Goal: Task Accomplishment & Management: Manage account settings

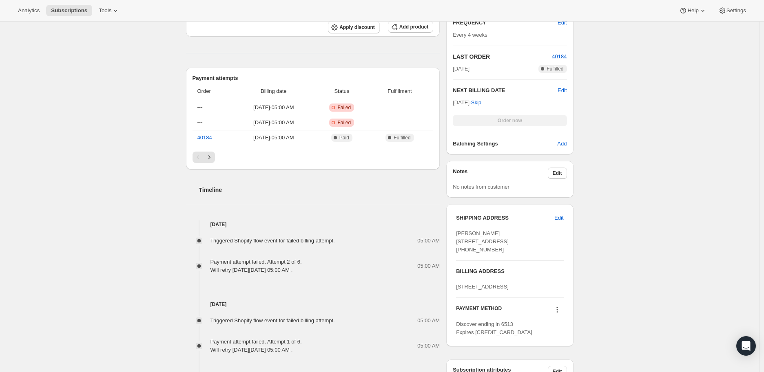
scroll to position [364, 0]
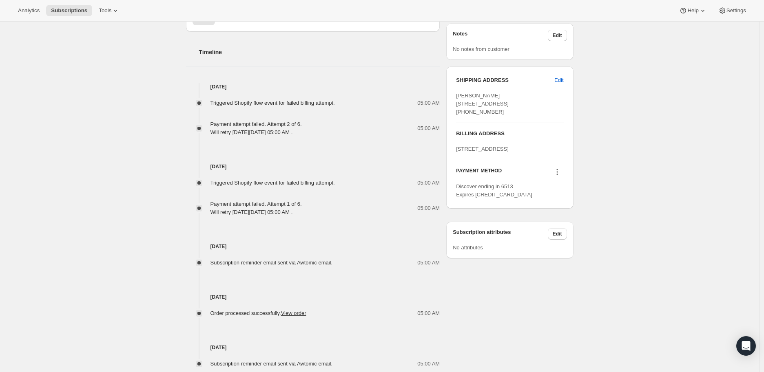
click at [560, 176] on icon at bounding box center [557, 172] width 8 height 8
click at [548, 218] on span "Send link to update card" at bounding box center [559, 220] width 57 height 6
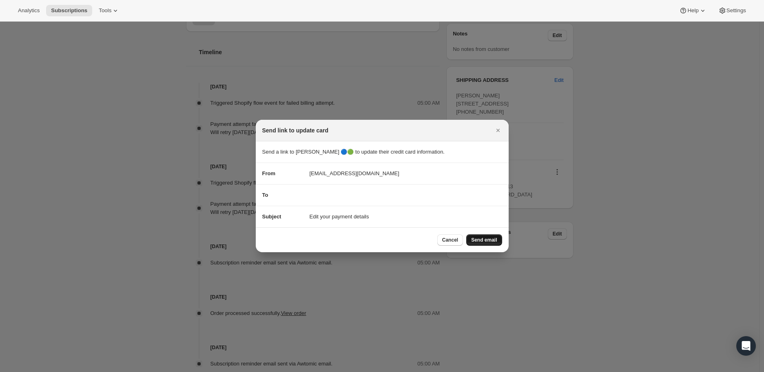
click at [477, 238] on span "Send email" at bounding box center [484, 240] width 26 height 7
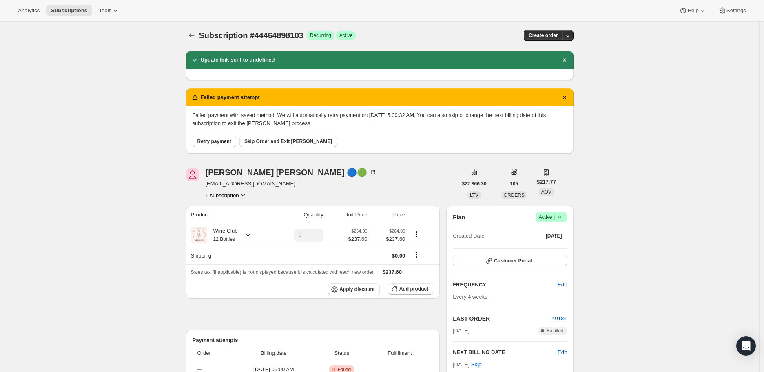
scroll to position [0, 0]
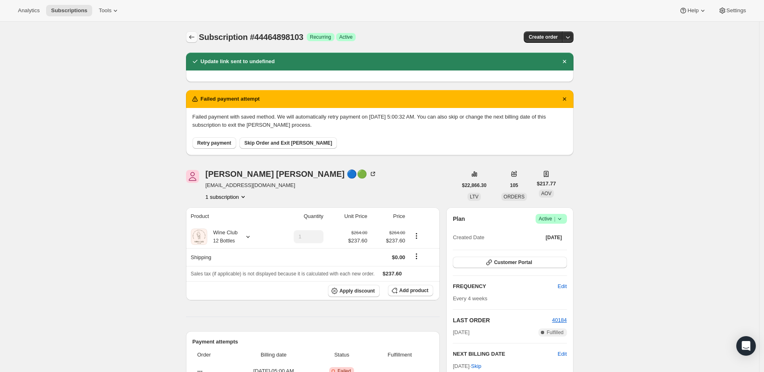
click at [189, 34] on icon "Subscriptions" at bounding box center [192, 37] width 8 height 8
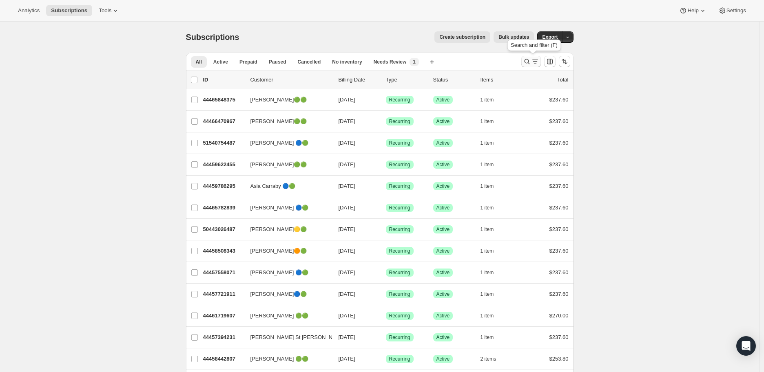
click at [528, 60] on icon "Search and filter results" at bounding box center [527, 61] width 8 height 8
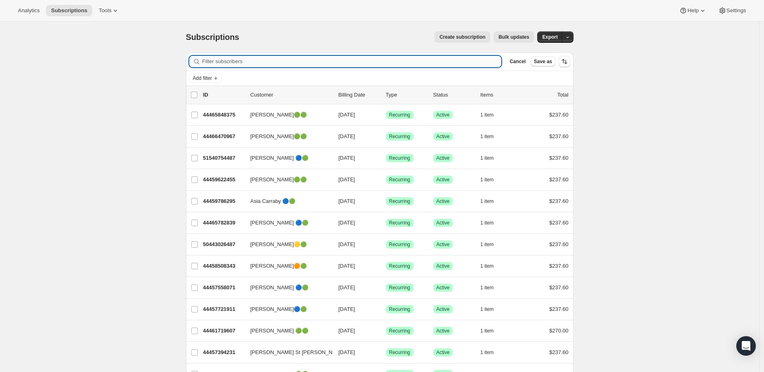
click at [218, 62] on input "Filter subscribers" at bounding box center [351, 61] width 299 height 11
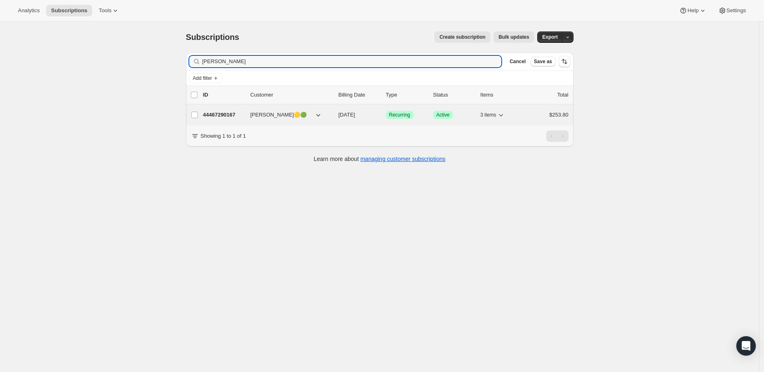
type input "Sarah Rabena"
click at [226, 112] on p "44467290167" at bounding box center [223, 115] width 41 height 8
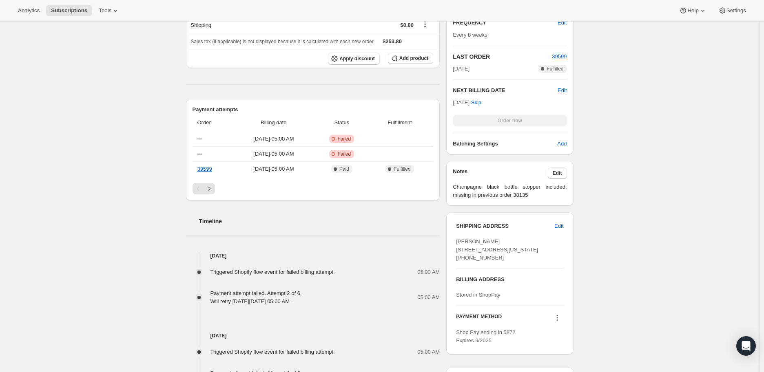
scroll to position [272, 0]
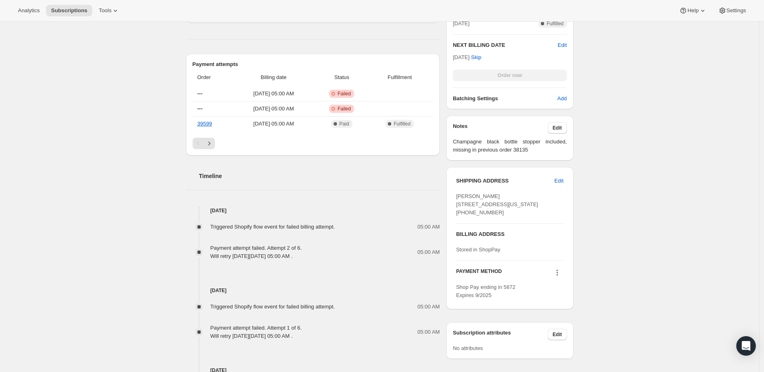
click at [560, 277] on icon at bounding box center [557, 273] width 8 height 8
click at [555, 303] on span "Send link to update card" at bounding box center [559, 304] width 57 height 6
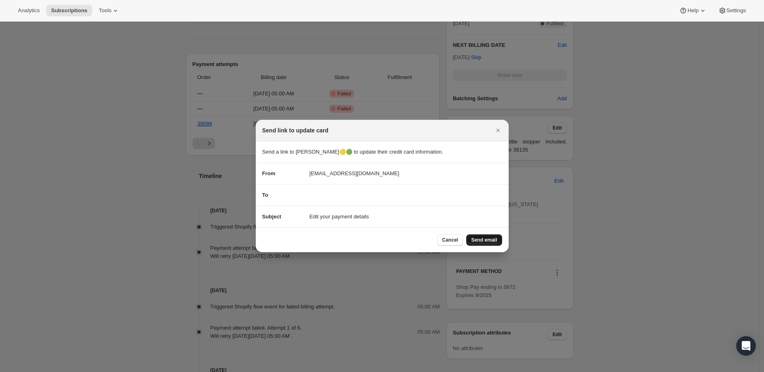
click at [488, 239] on span "Send email" at bounding box center [484, 240] width 26 height 7
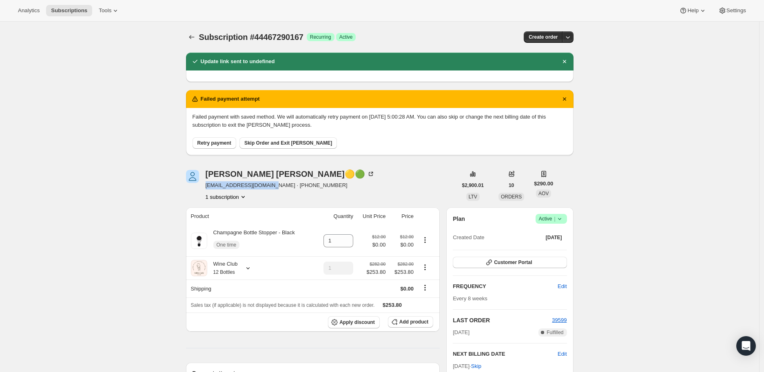
drag, startPoint x: 207, startPoint y: 186, endPoint x: 270, endPoint y: 186, distance: 62.8
click at [270, 186] on span "sarahjrabena@yahoo.com · +17572845252" at bounding box center [290, 185] width 169 height 8
copy span "sarahjrabena@yahoo.com"
click at [193, 37] on icon "Subscriptions" at bounding box center [191, 37] width 5 height 4
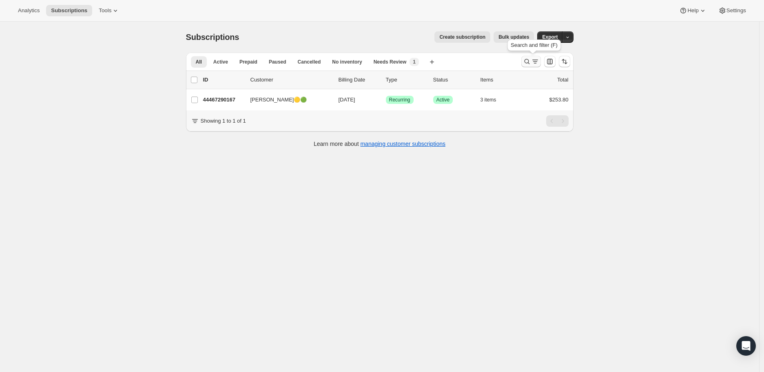
click at [527, 60] on icon "Search and filter results" at bounding box center [527, 61] width 8 height 8
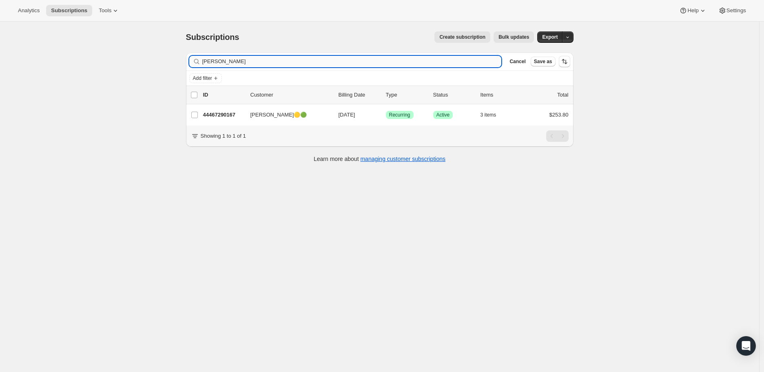
drag, startPoint x: 239, startPoint y: 63, endPoint x: 205, endPoint y: 63, distance: 33.8
click at [205, 63] on input "Sarah Rabena" at bounding box center [351, 61] width 299 height 11
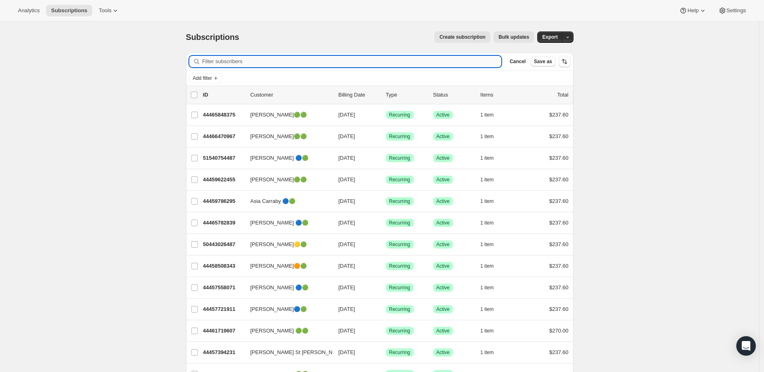
click at [238, 64] on input "Filter subscribers" at bounding box center [351, 61] width 299 height 11
paste input "jlo62872@gmail.com"
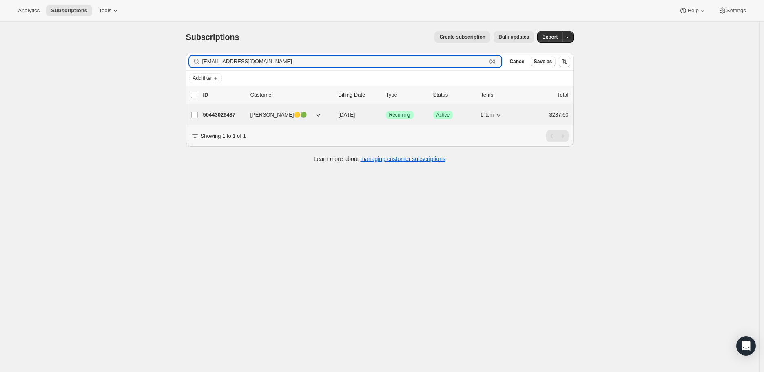
type input "jlo62872@gmail.com"
click at [219, 114] on p "50443026487" at bounding box center [223, 115] width 41 height 8
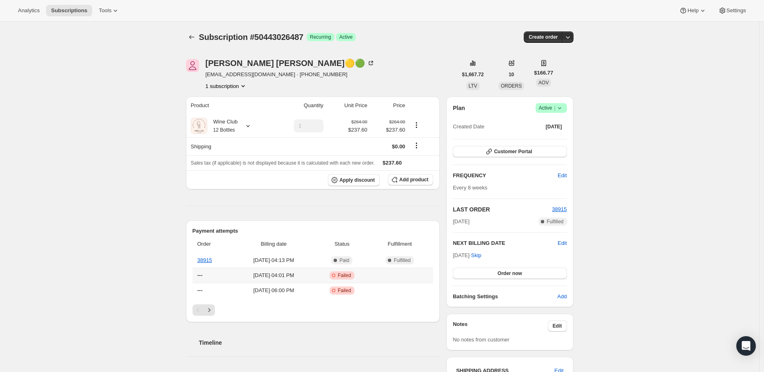
scroll to position [45, 0]
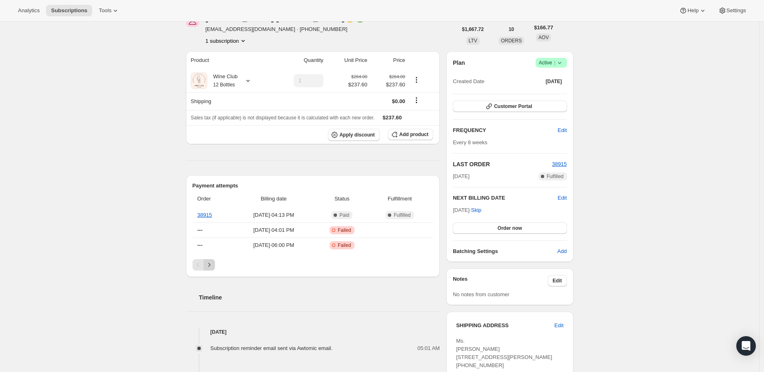
click at [210, 266] on icon "Next" at bounding box center [209, 265] width 8 height 8
click at [196, 265] on icon "Previous" at bounding box center [198, 265] width 8 height 8
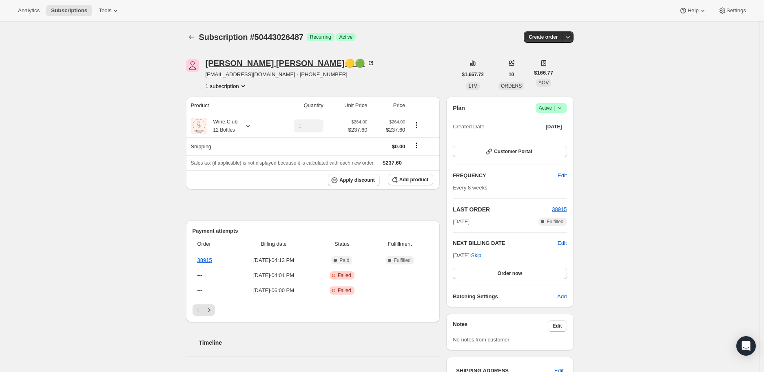
click at [371, 62] on icon at bounding box center [372, 62] width 2 height 2
click at [561, 243] on span "Edit" at bounding box center [561, 243] width 9 height 8
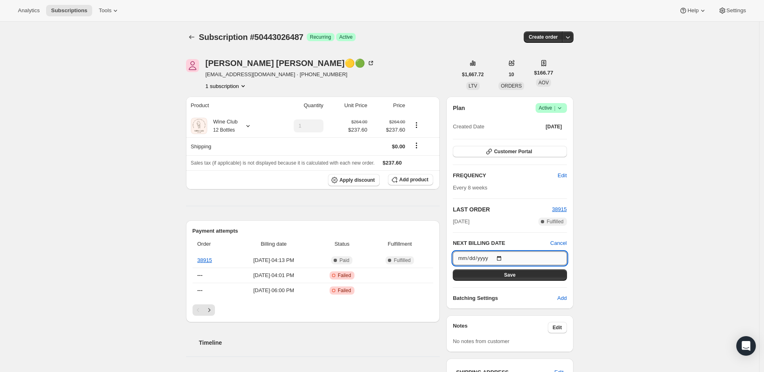
click at [502, 257] on input "2025-10-14" at bounding box center [510, 259] width 114 height 14
type input "2025-11-20"
click at [508, 275] on span "Save" at bounding box center [509, 275] width 11 height 7
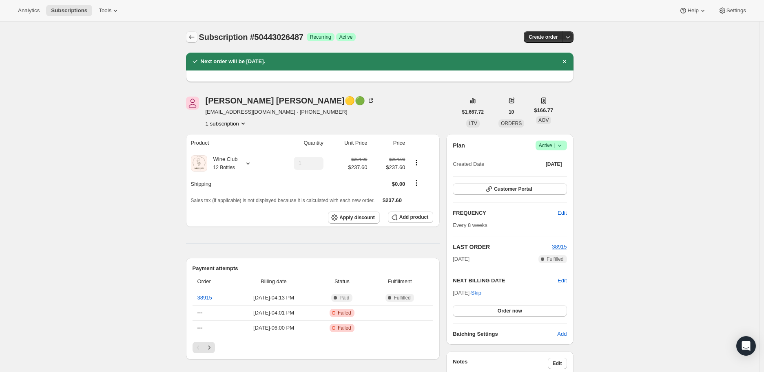
click at [195, 35] on icon "Subscriptions" at bounding box center [192, 37] width 8 height 8
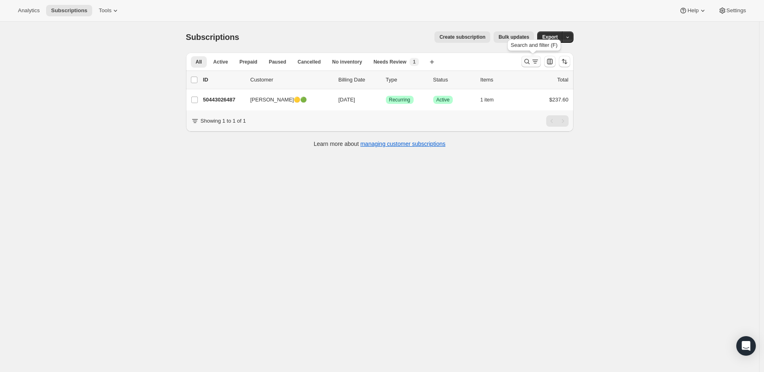
click at [528, 61] on icon "Search and filter results" at bounding box center [527, 61] width 8 height 8
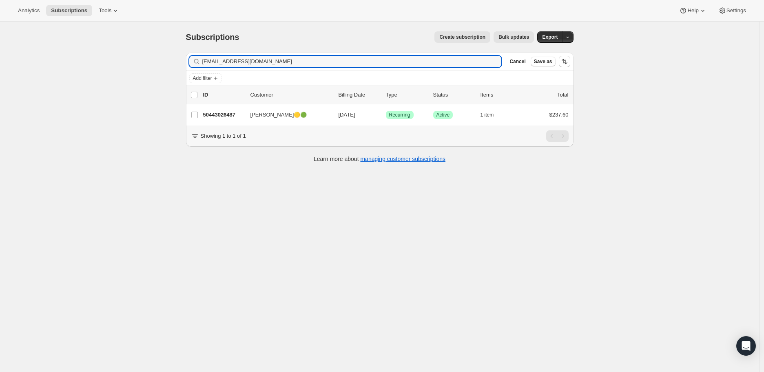
drag, startPoint x: 257, startPoint y: 62, endPoint x: 191, endPoint y: 62, distance: 66.5
click at [191, 62] on div "jlo62872@gmail.com Clear" at bounding box center [345, 61] width 312 height 11
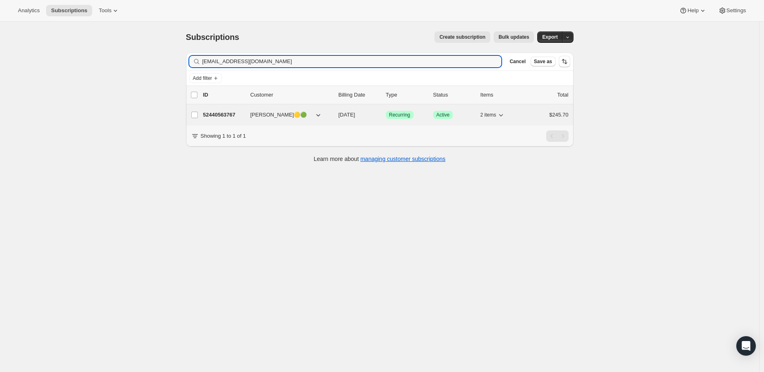
type input "samploeger@gmail.com"
click at [225, 112] on p "52440563767" at bounding box center [223, 115] width 41 height 8
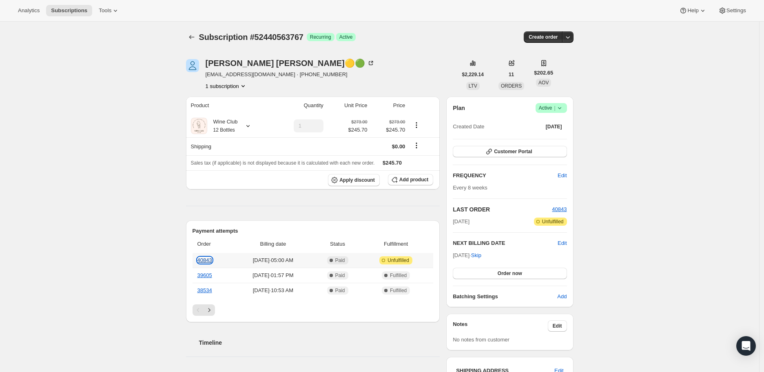
click at [206, 258] on link "40843" at bounding box center [204, 260] width 15 height 6
click at [251, 125] on icon at bounding box center [248, 126] width 8 height 8
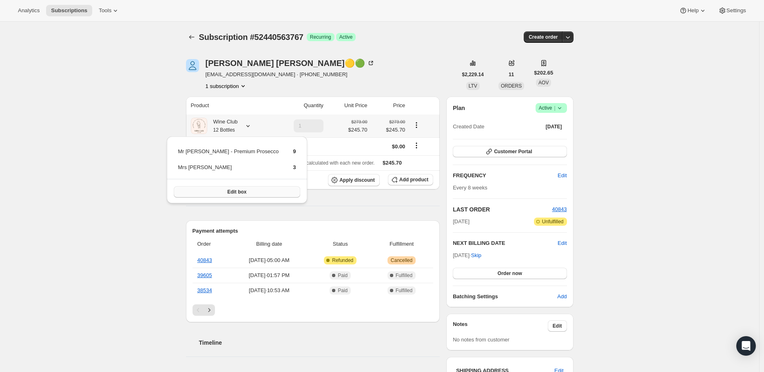
click at [227, 190] on span "Edit box" at bounding box center [236, 192] width 19 height 7
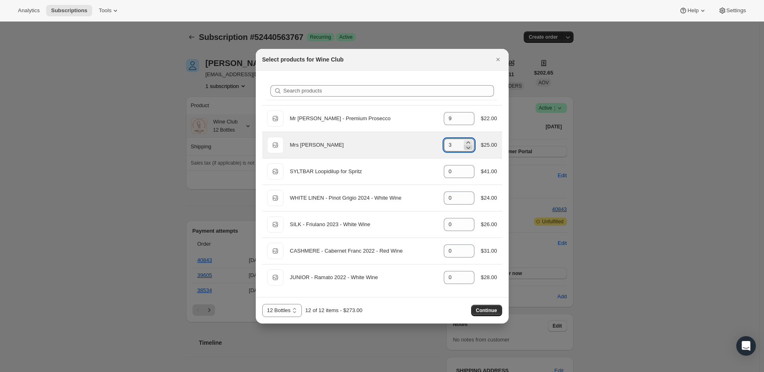
click at [468, 148] on icon ":r3l:" at bounding box center [468, 148] width 4 height 2
type input "0"
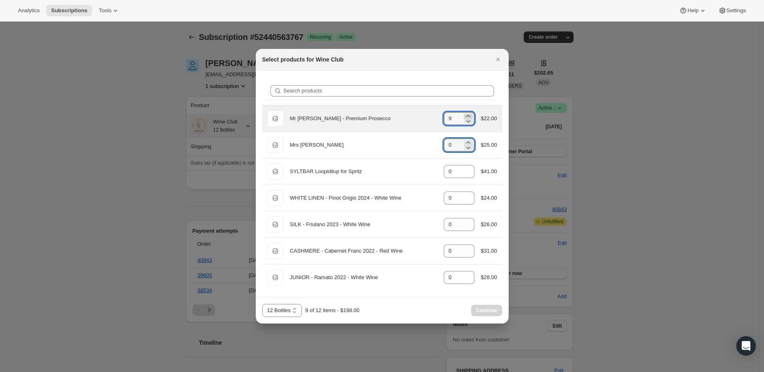
click at [468, 115] on icon ":r3l:" at bounding box center [468, 116] width 4 height 2
click at [466, 119] on icon ":r3l:" at bounding box center [468, 121] width 8 height 8
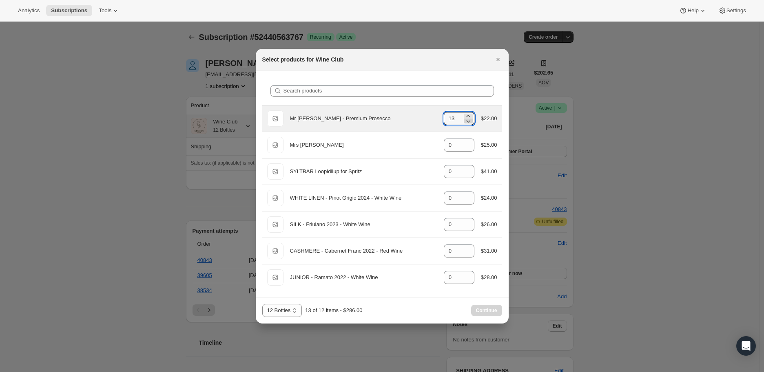
type input "12"
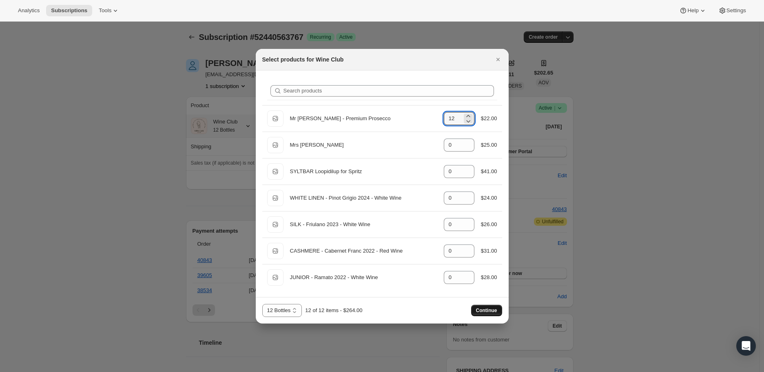
click at [484, 307] on button "Continue" at bounding box center [486, 310] width 31 height 11
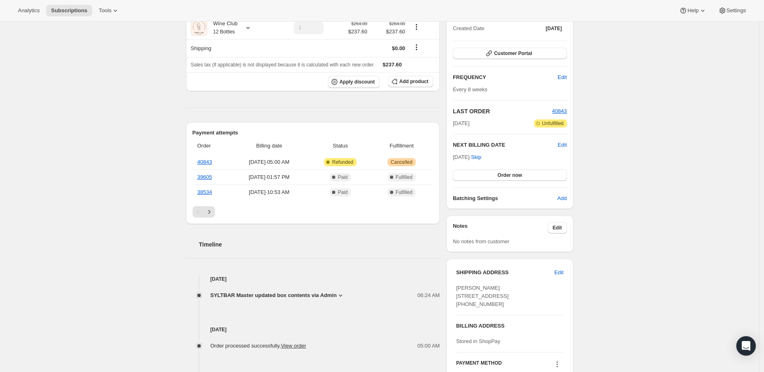
scroll to position [91, 0]
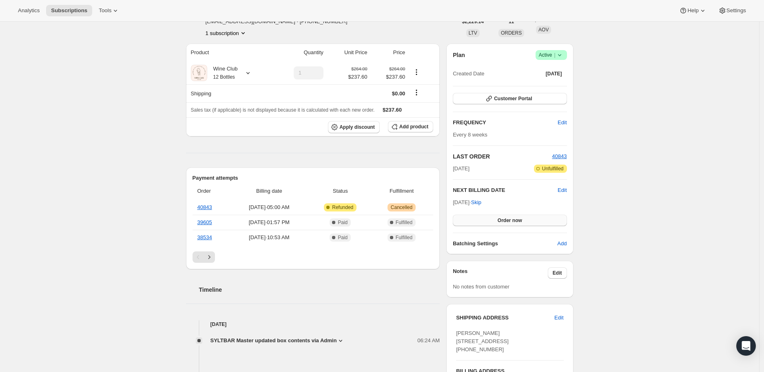
click at [508, 217] on span "Order now" at bounding box center [509, 220] width 24 height 7
click at [508, 217] on span "Click to confirm" at bounding box center [509, 220] width 37 height 7
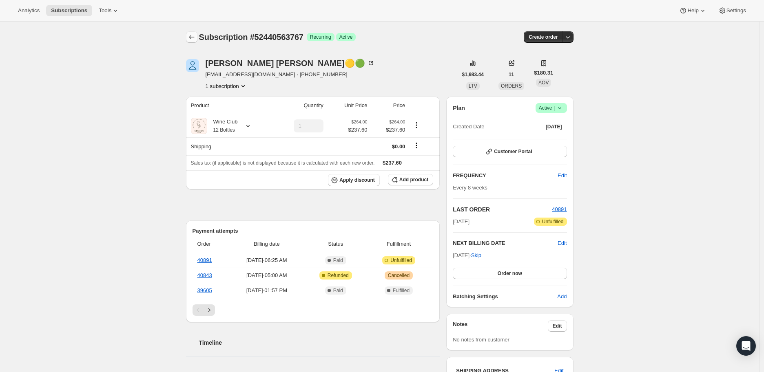
click at [192, 36] on icon "Subscriptions" at bounding box center [192, 37] width 8 height 8
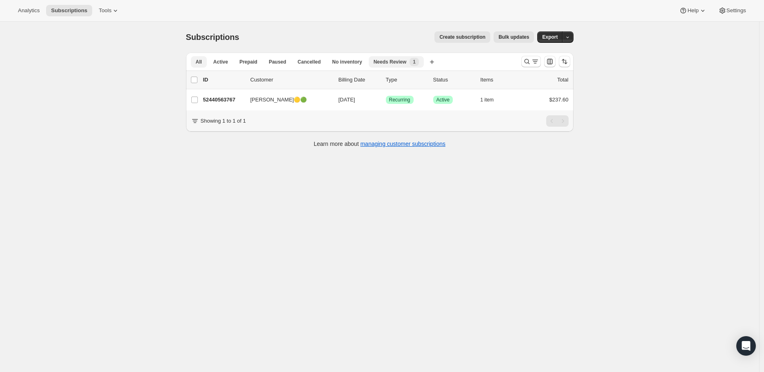
click at [402, 60] on div "Needs Review New 1" at bounding box center [396, 62] width 45 height 8
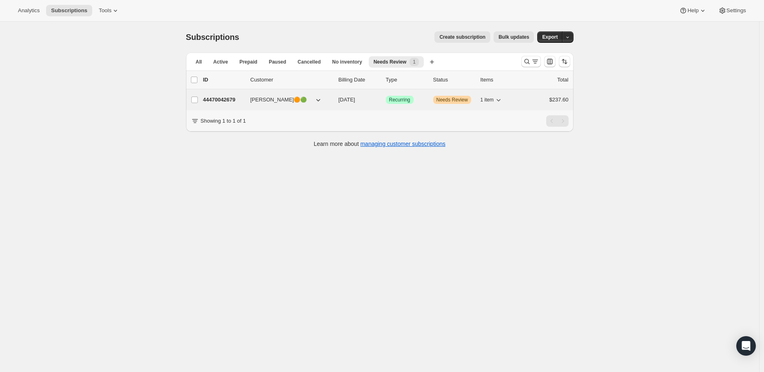
click at [259, 98] on span "Sherri Cipparone🟠🟢" at bounding box center [278, 100] width 57 height 8
click at [222, 98] on p "44470042679" at bounding box center [223, 100] width 41 height 8
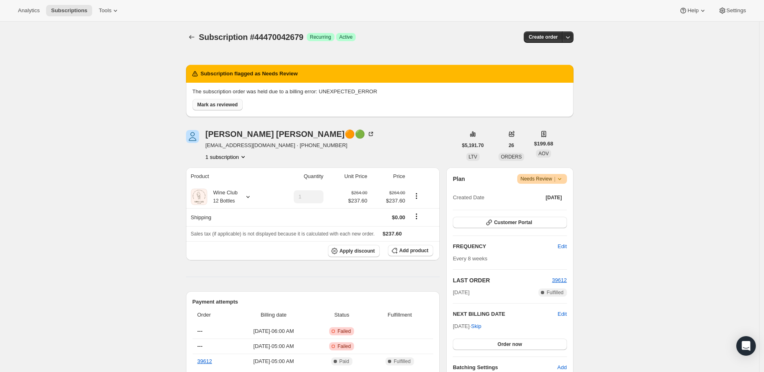
click at [218, 104] on span "Mark as reviewed" at bounding box center [217, 105] width 40 height 7
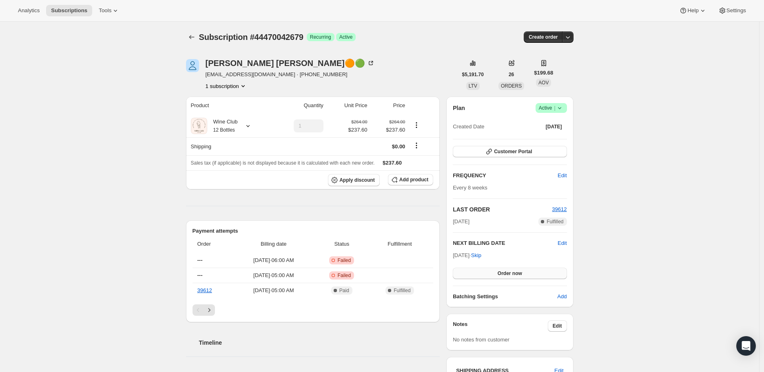
click at [508, 272] on span "Order now" at bounding box center [509, 273] width 24 height 7
click at [508, 272] on span "Click to confirm" at bounding box center [509, 273] width 37 height 7
drag, startPoint x: 208, startPoint y: 75, endPoint x: 257, endPoint y: 74, distance: 48.9
click at [257, 74] on span "sherricip@ymail.com · +14072216090" at bounding box center [290, 75] width 169 height 8
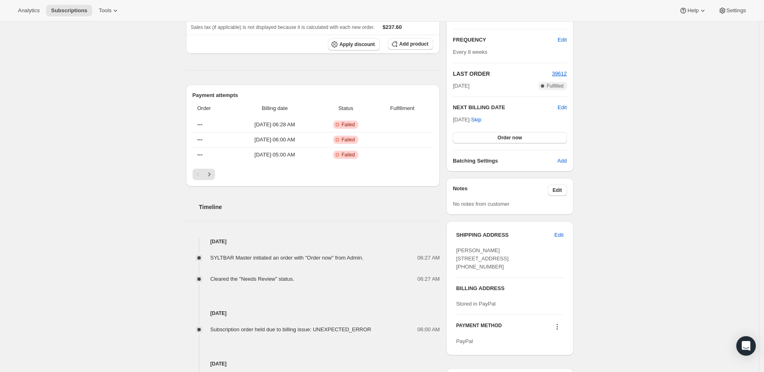
scroll to position [181, 0]
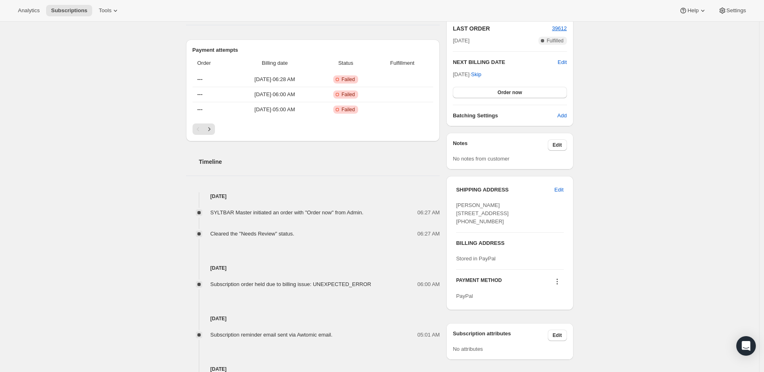
click at [557, 283] on icon at bounding box center [556, 281] width 1 height 1
click at [559, 312] on span "Send link to update card" at bounding box center [559, 313] width 57 height 6
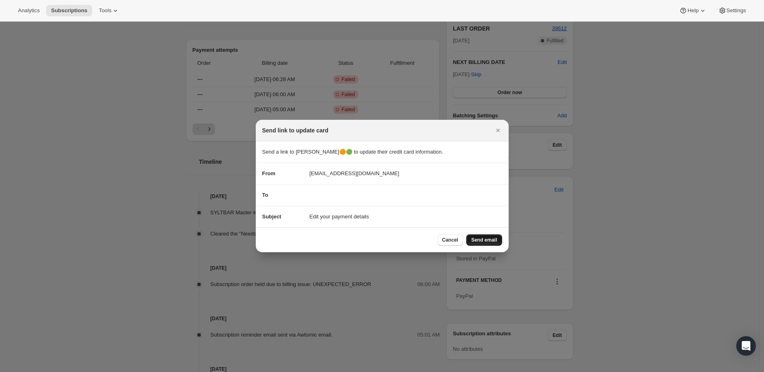
click at [485, 237] on span "Send email" at bounding box center [484, 240] width 26 height 7
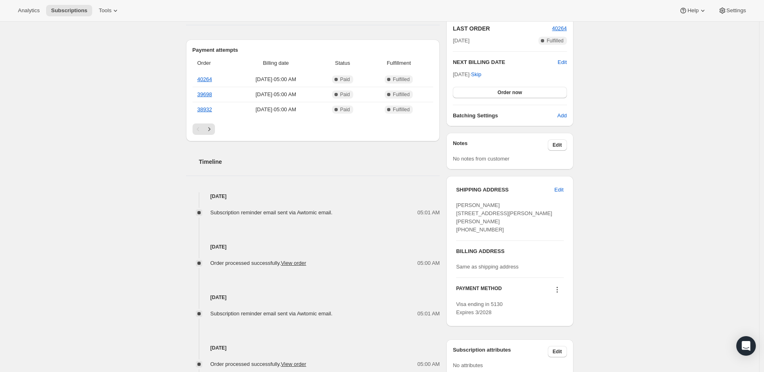
scroll to position [91, 0]
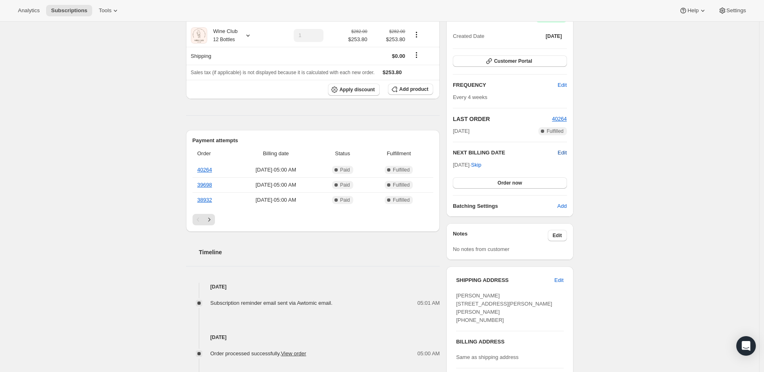
click at [561, 151] on span "Edit" at bounding box center [561, 153] width 9 height 8
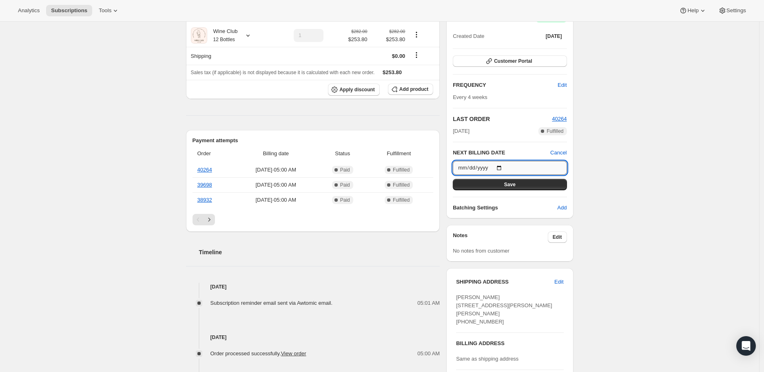
click at [500, 168] on input "2025-10-15" at bounding box center [510, 168] width 114 height 14
type input "2025-11-15"
click at [512, 183] on span "Save" at bounding box center [509, 184] width 11 height 7
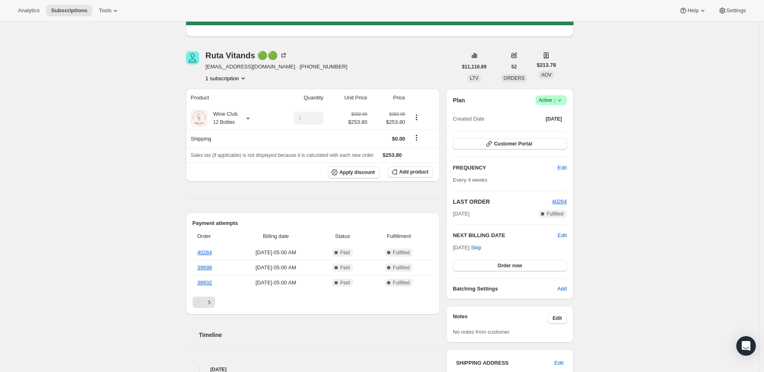
scroll to position [0, 0]
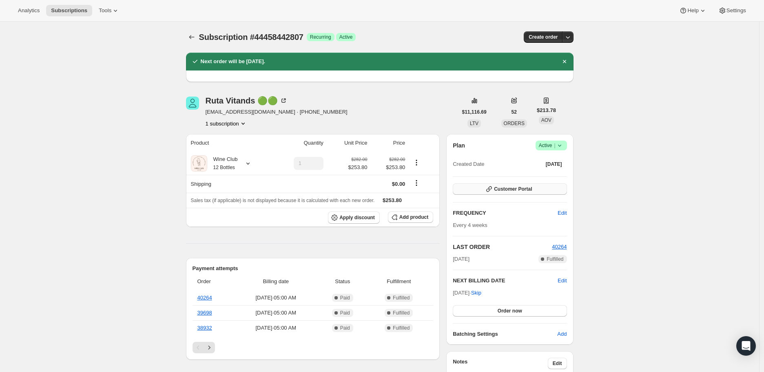
click at [507, 188] on span "Customer Portal" at bounding box center [513, 189] width 38 height 7
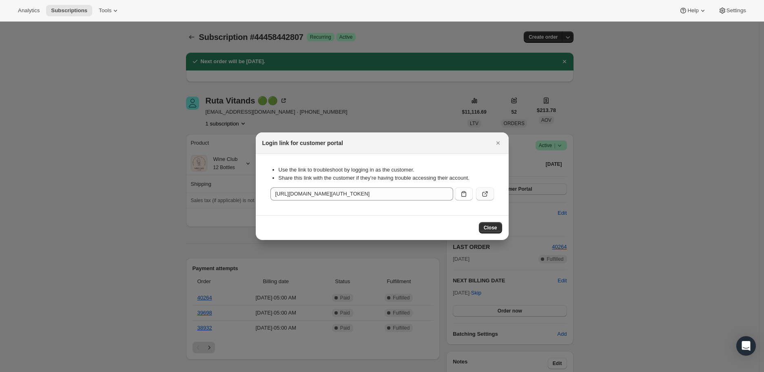
click at [488, 192] on icon ":r5v:" at bounding box center [485, 194] width 8 height 8
drag, startPoint x: 498, startPoint y: 144, endPoint x: 461, endPoint y: 120, distance: 44.2
click at [498, 144] on icon "Close" at bounding box center [498, 143] width 8 height 8
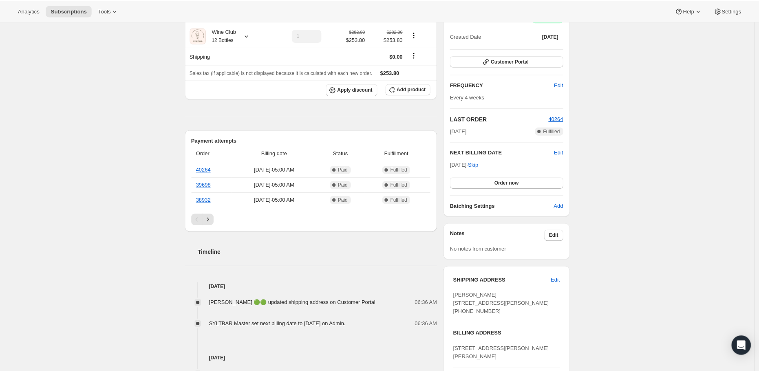
scroll to position [136, 0]
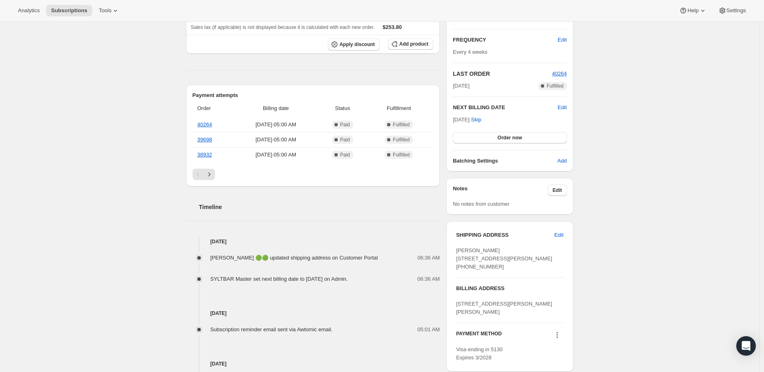
drag, startPoint x: 458, startPoint y: 252, endPoint x: 522, endPoint y: 272, distance: 67.1
click at [522, 271] on div "[PERSON_NAME] [STREET_ADDRESS][PERSON_NAME] [PHONE_NUMBER]" at bounding box center [509, 259] width 107 height 24
